Goal: Navigation & Orientation: Find specific page/section

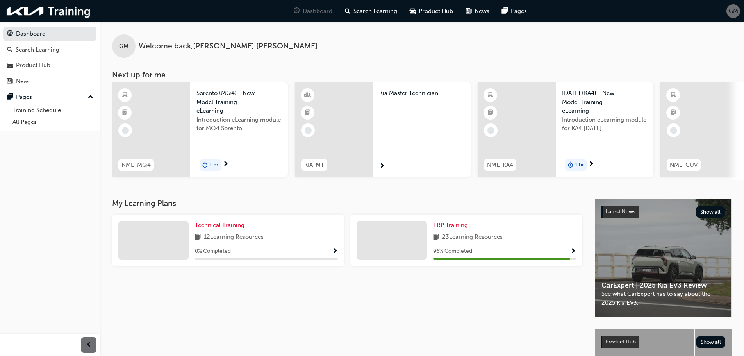
click at [734, 11] on span "GM" at bounding box center [733, 11] width 9 height 9
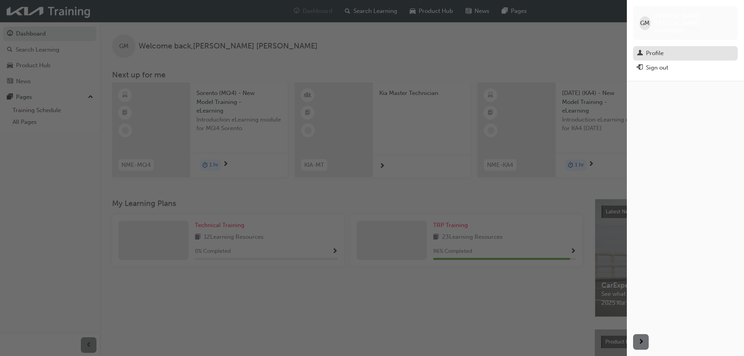
click at [649, 49] on div "Profile" at bounding box center [655, 53] width 18 height 9
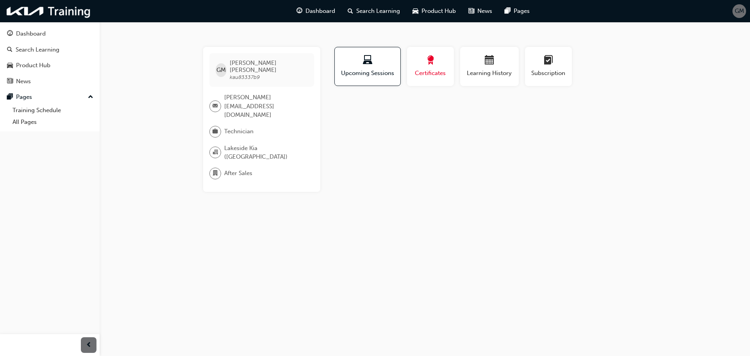
click at [430, 72] on span "Certificates" at bounding box center [430, 73] width 35 height 9
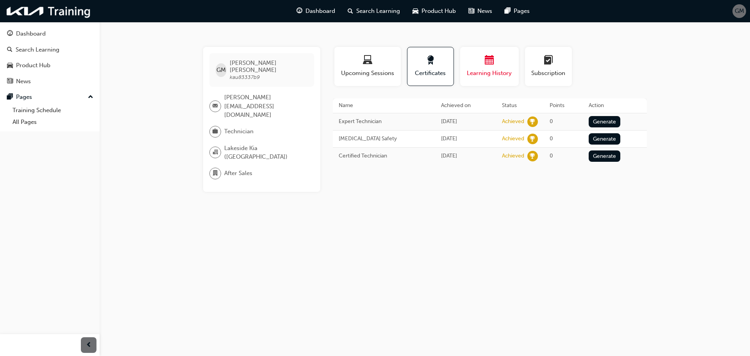
click at [489, 64] on span "calendar-icon" at bounding box center [489, 60] width 9 height 11
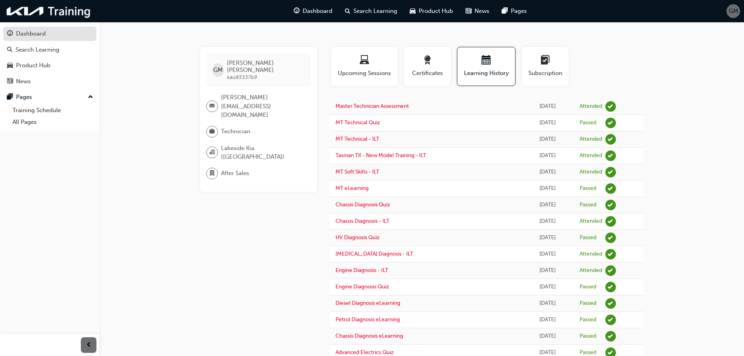
click at [22, 33] on div "Dashboard" at bounding box center [31, 33] width 30 height 9
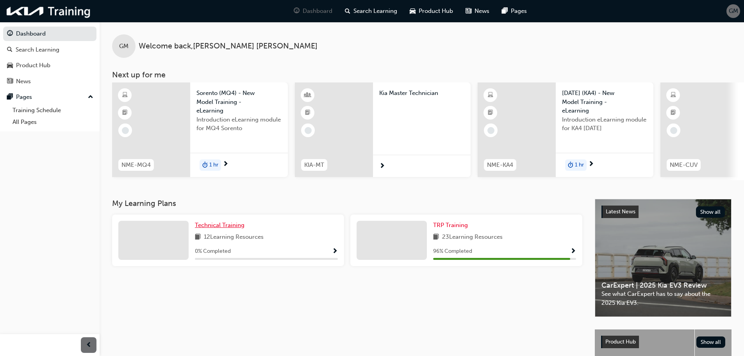
click at [215, 229] on span "Technical Training" at bounding box center [220, 225] width 50 height 7
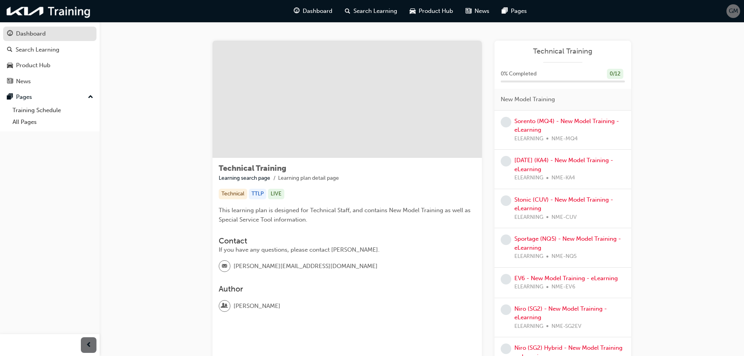
click at [32, 31] on div "Dashboard" at bounding box center [31, 33] width 30 height 9
